Goal: Transaction & Acquisition: Purchase product/service

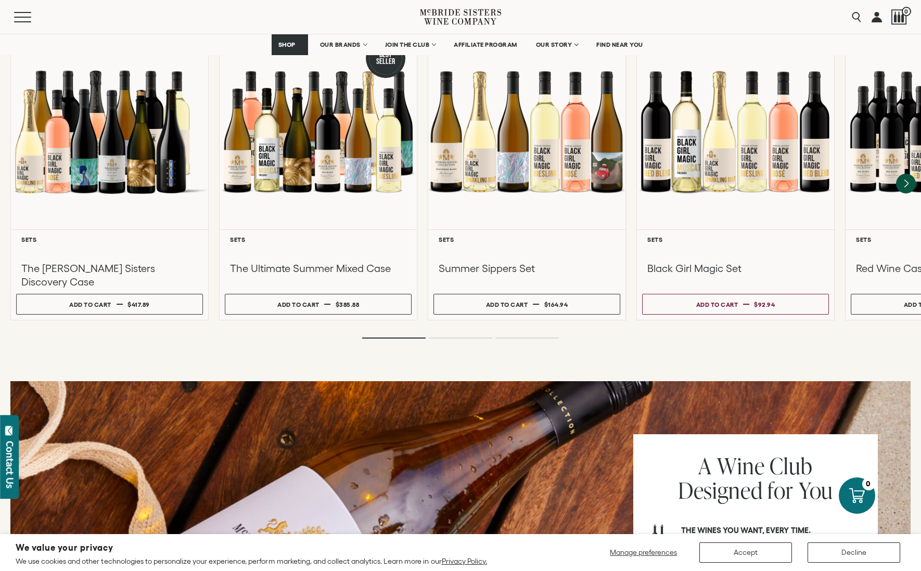
scroll to position [958, 0]
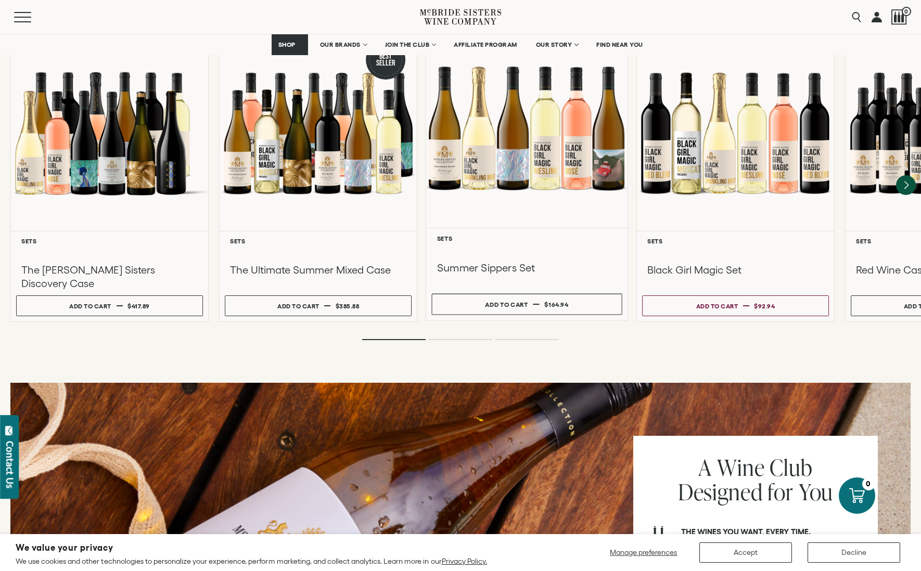
click at [506, 161] on div at bounding box center [526, 128] width 201 height 200
